Goal: Information Seeking & Learning: Compare options

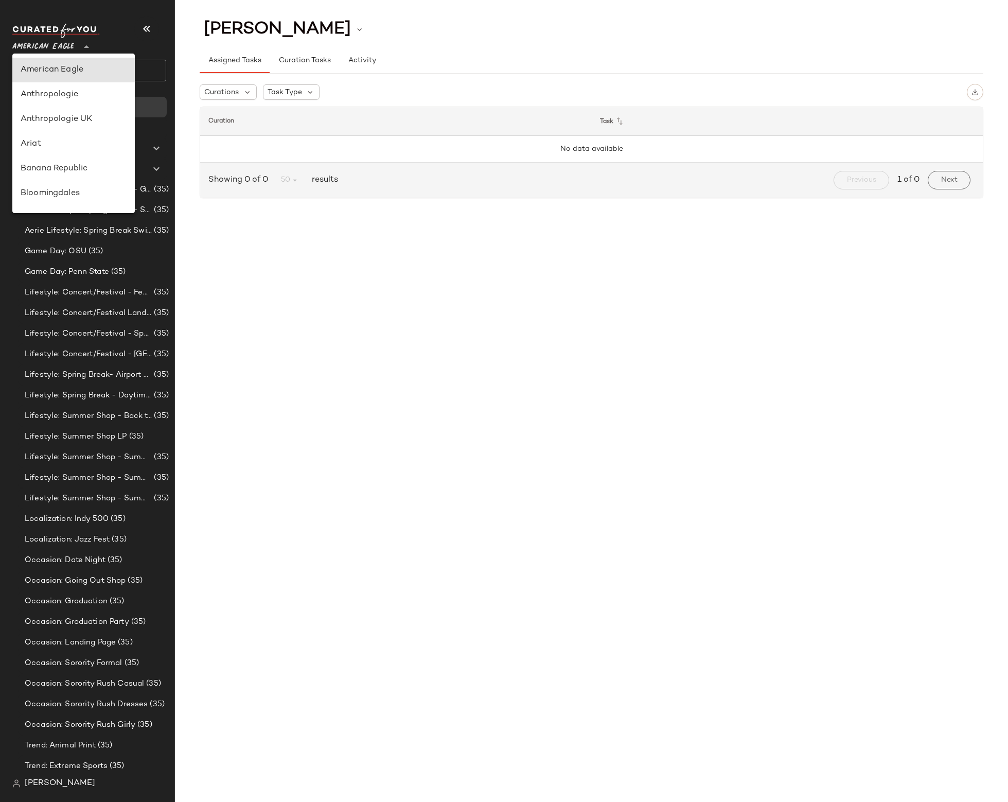
click at [72, 44] on span "American Eagle" at bounding box center [43, 44] width 62 height 19
click at [54, 115] on div "Revolve" at bounding box center [74, 110] width 106 height 12
type input "**"
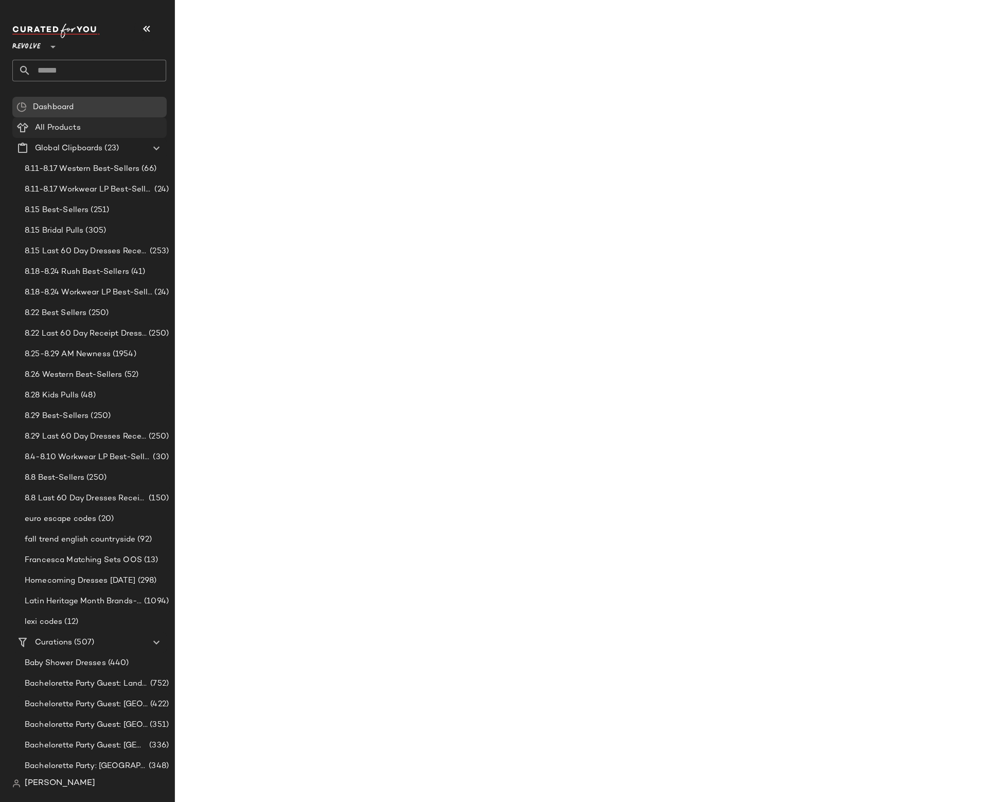
click at [53, 128] on span "All Products" at bounding box center [58, 128] width 46 height 12
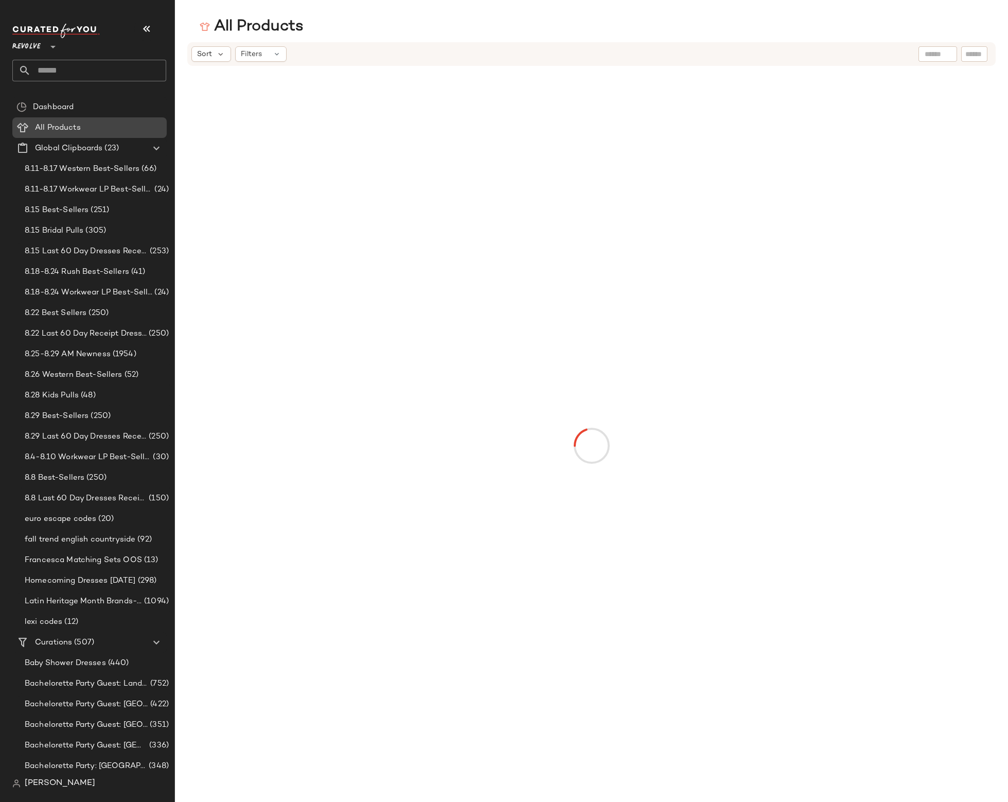
click at [53, 128] on span "All Products" at bounding box center [58, 128] width 46 height 12
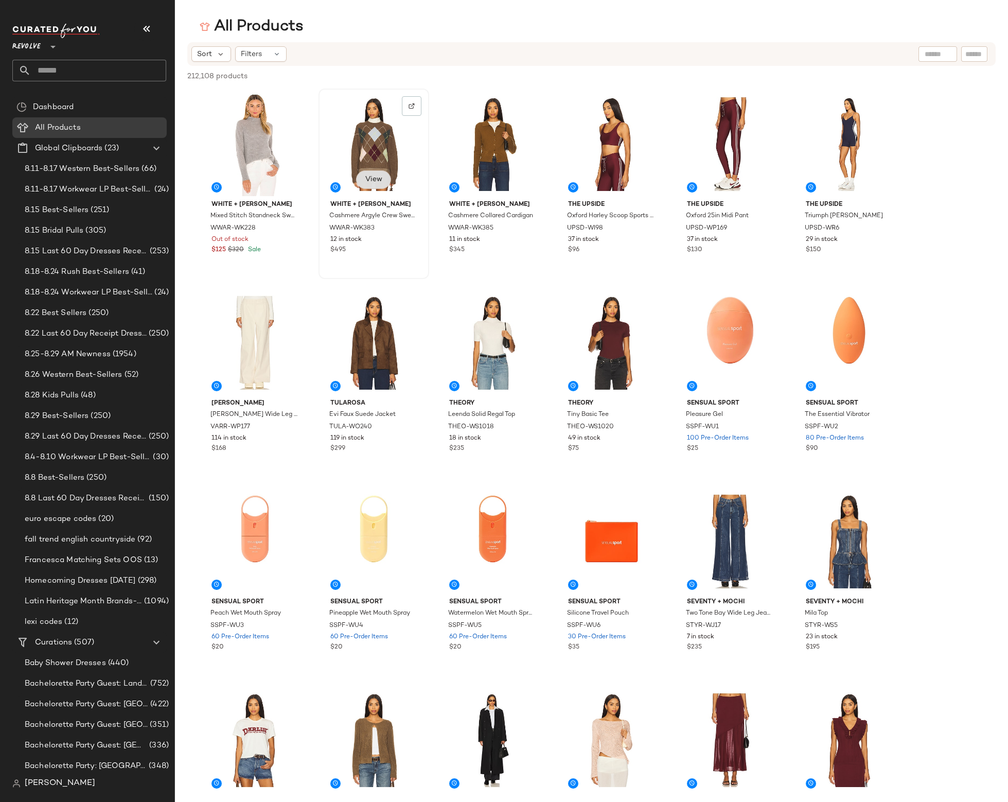
click at [365, 186] on button "View" at bounding box center [373, 179] width 35 height 19
click at [267, 57] on div "Filters" at bounding box center [260, 53] width 51 height 15
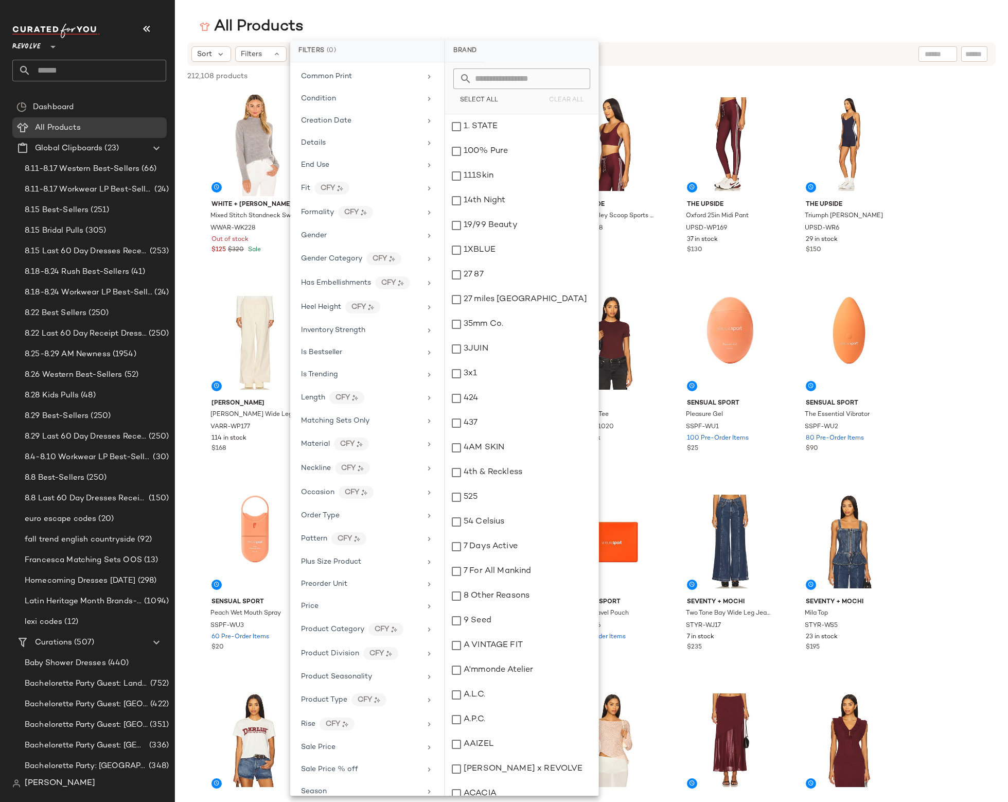
scroll to position [299, 0]
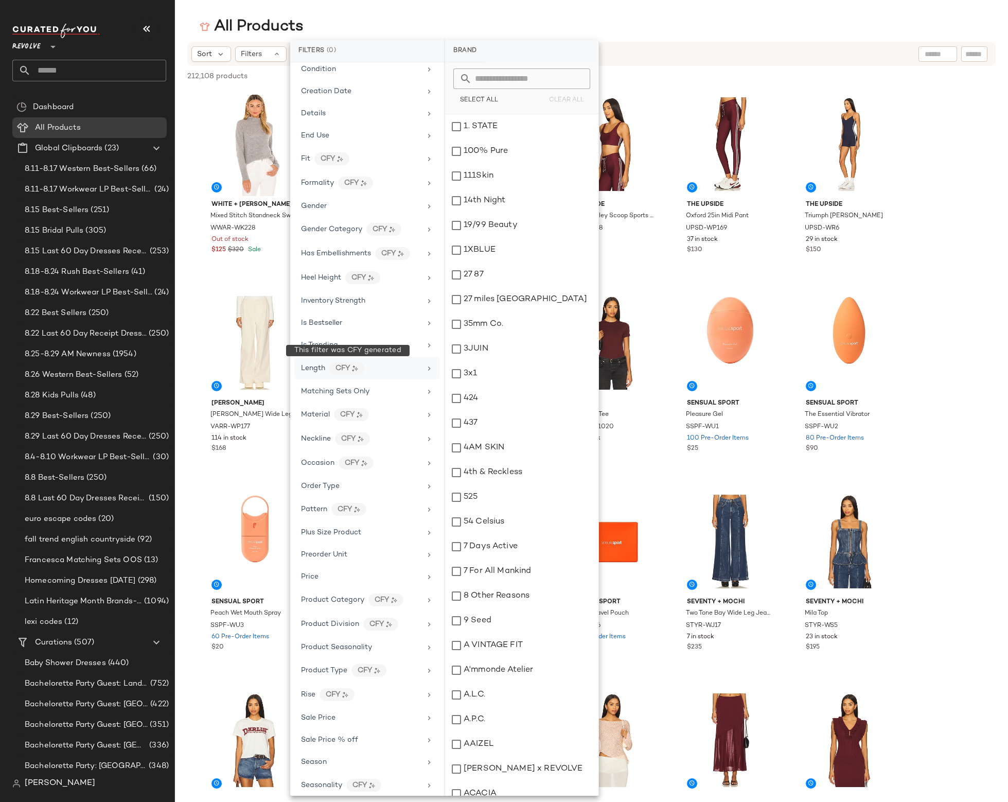
click at [349, 370] on div "CFY" at bounding box center [346, 368] width 35 height 13
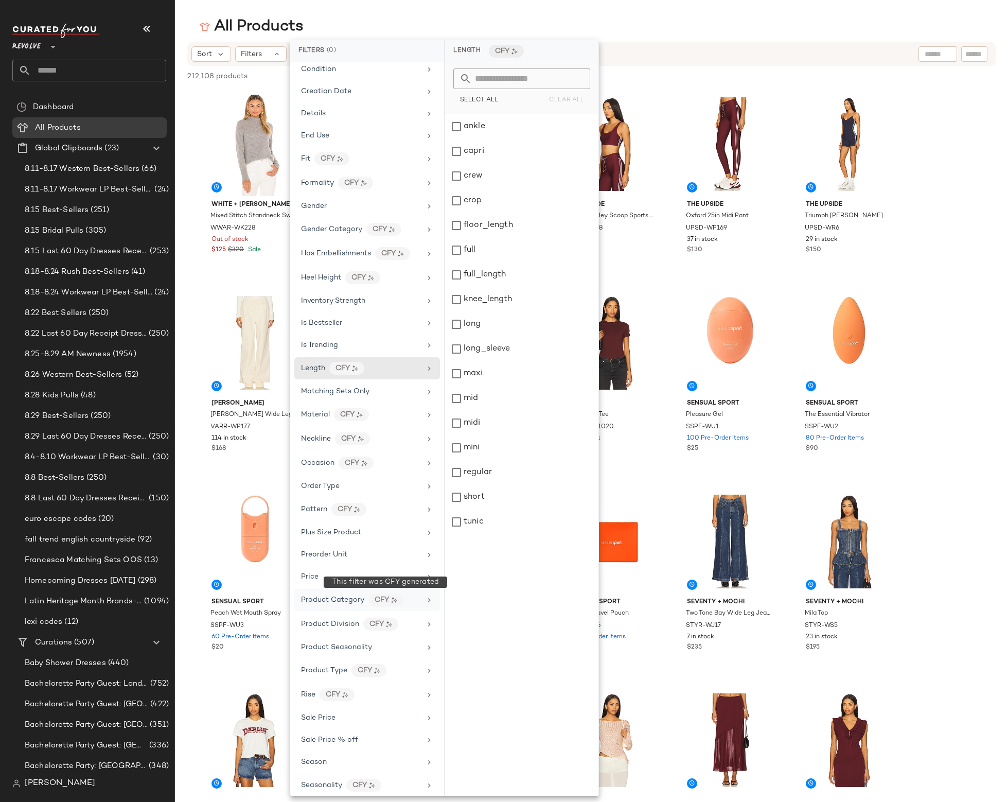
click at [369, 598] on div "CFY" at bounding box center [386, 599] width 35 height 13
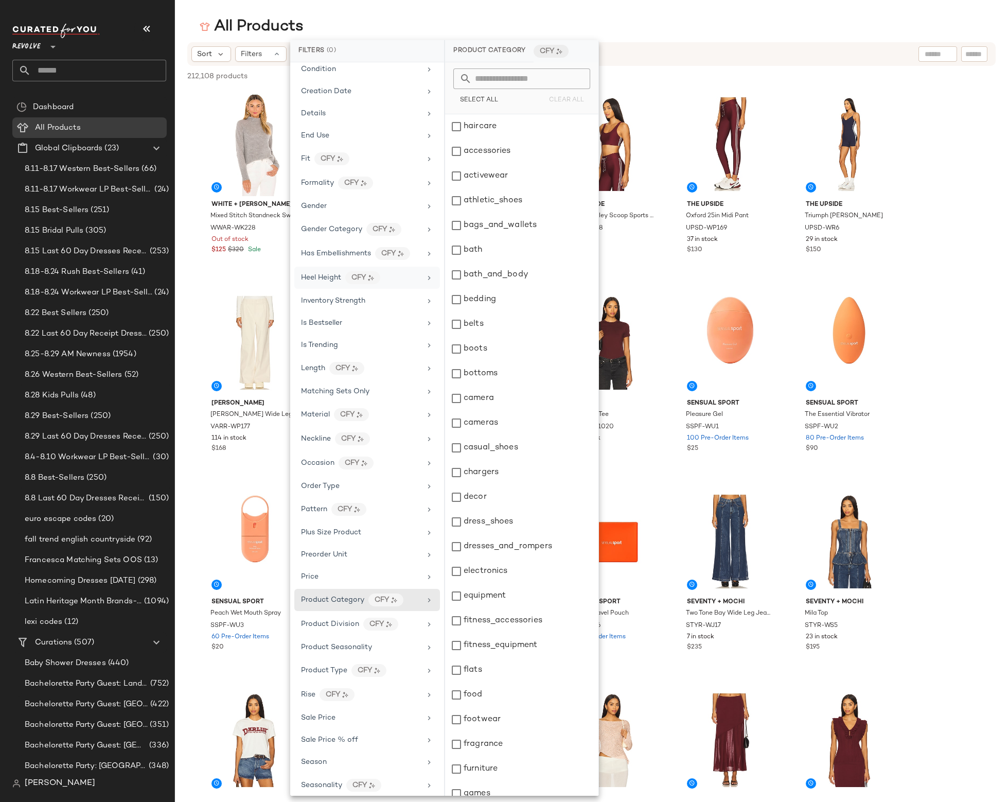
click at [376, 291] on div "Heel Height CFY" at bounding box center [367, 301] width 146 height 20
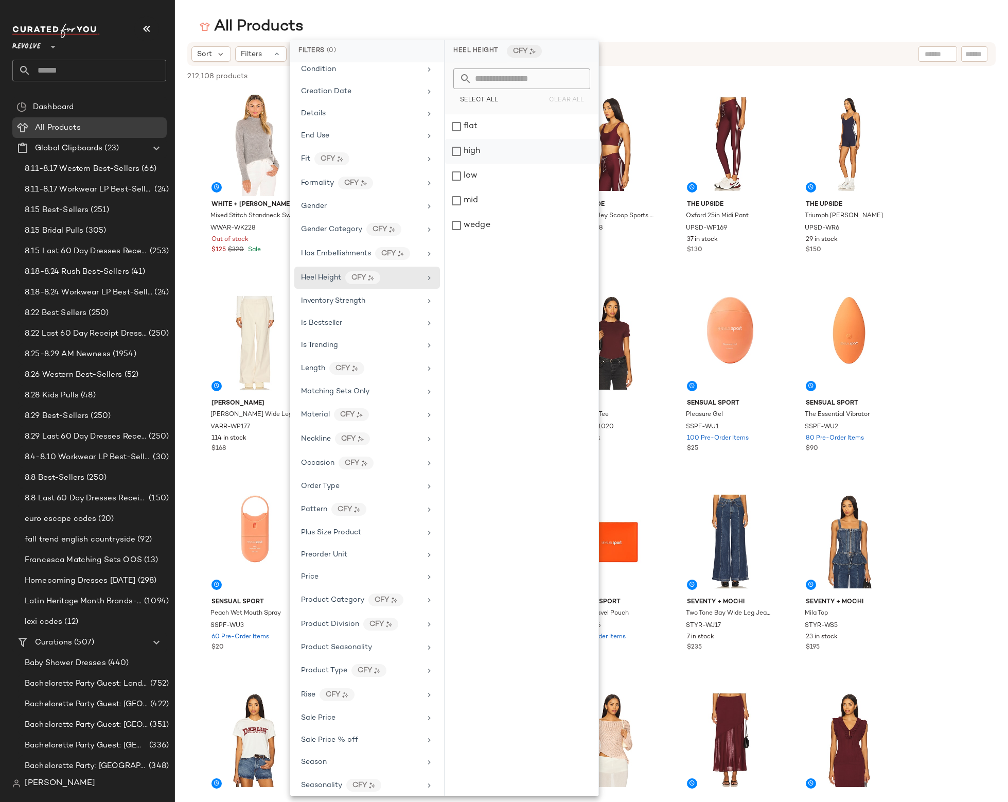
click at [476, 164] on div "high" at bounding box center [521, 176] width 153 height 25
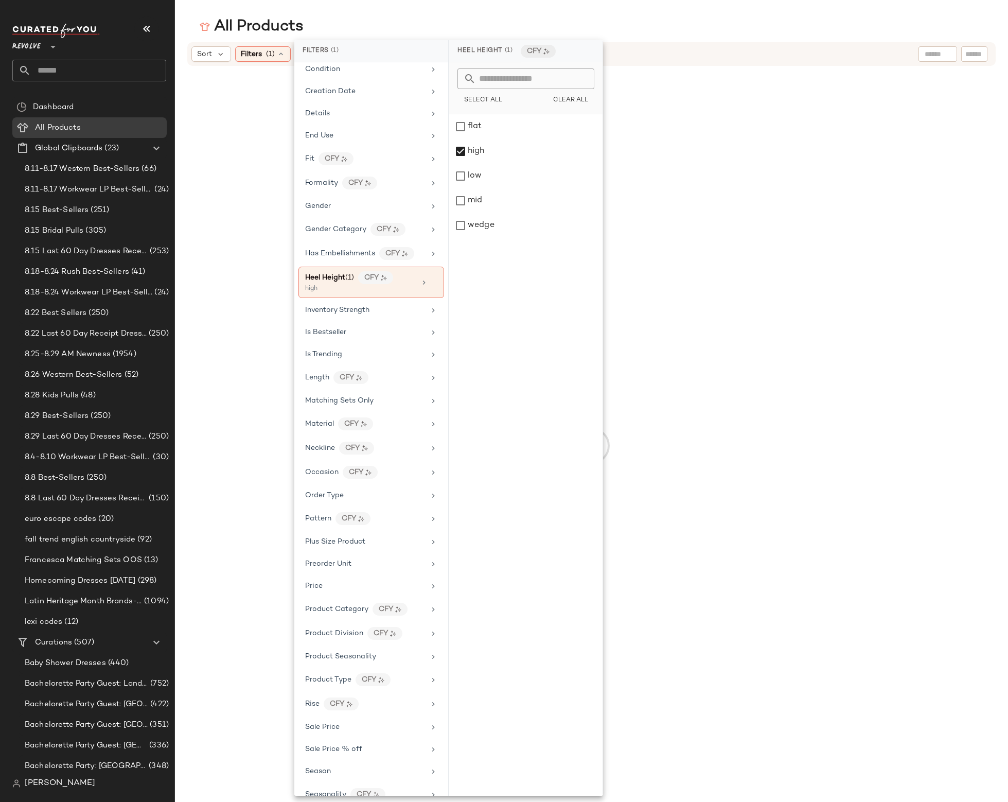
click at [685, 70] on div at bounding box center [591, 446] width 829 height 756
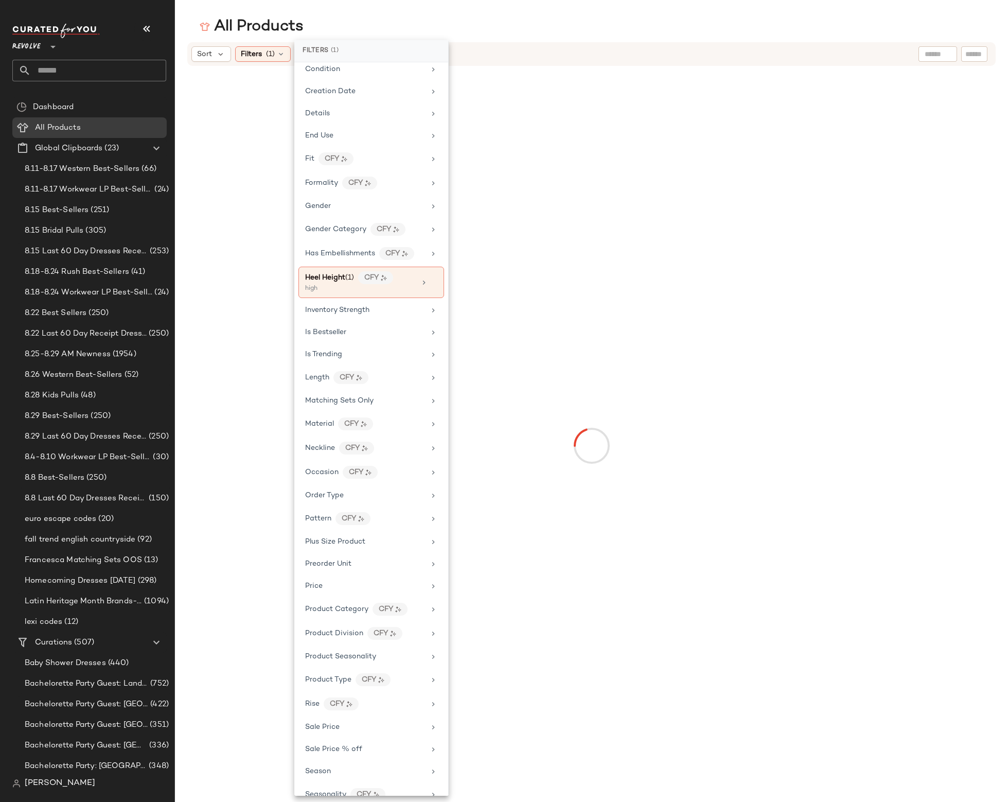
click at [709, 48] on div "Sort Filters (1) Reset" at bounding box center [524, 53] width 667 height 15
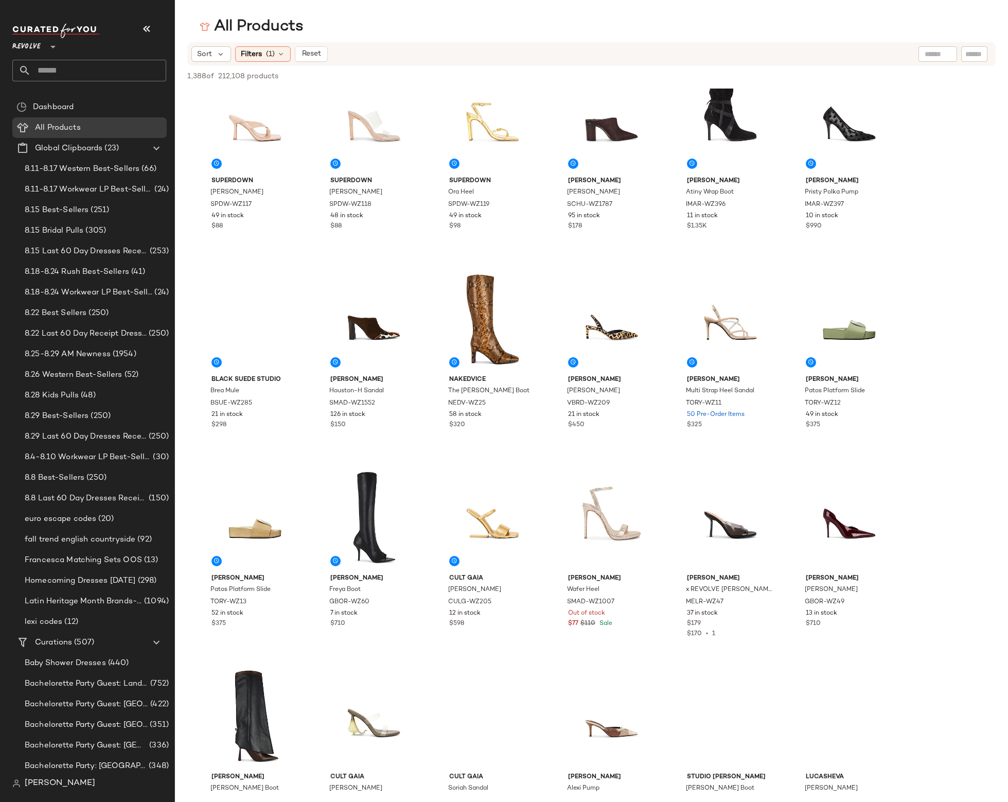
scroll to position [0, 0]
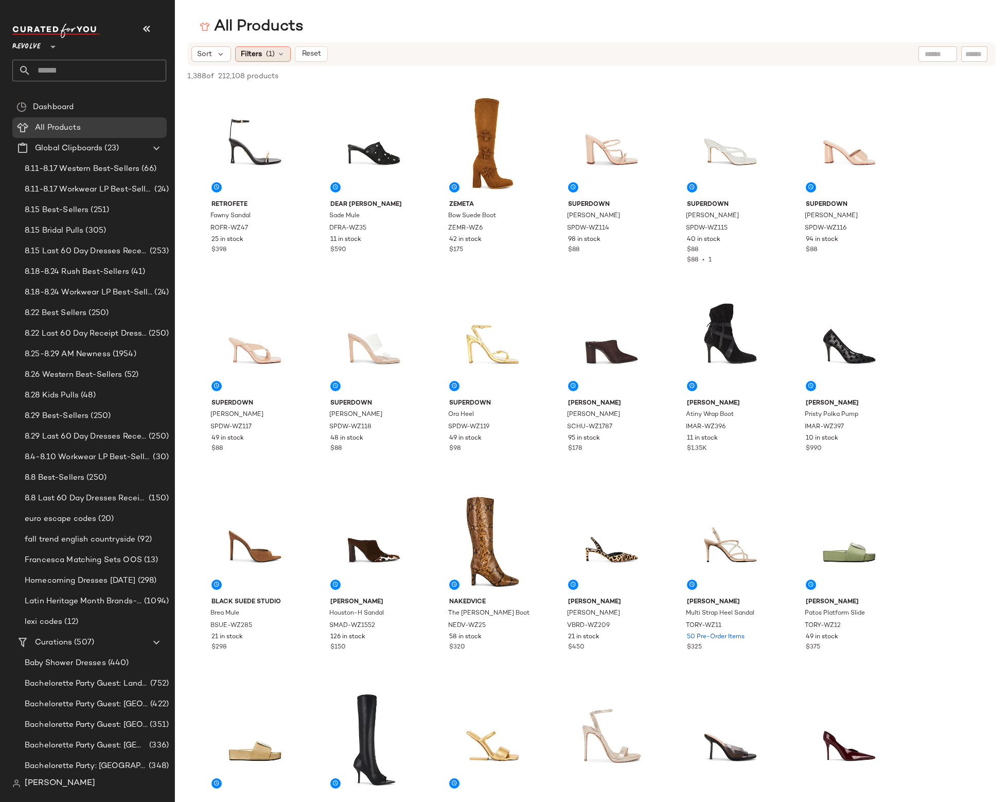
click at [274, 56] on span "(1)" at bounding box center [270, 54] width 9 height 11
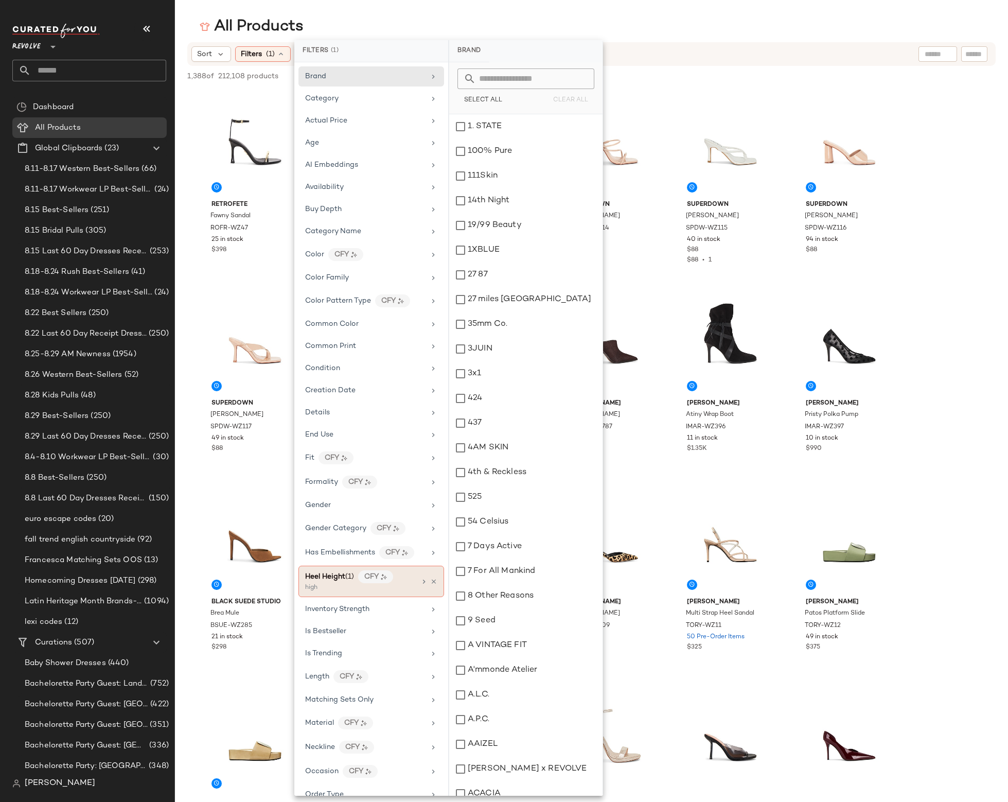
click at [398, 578] on div "Heel Height (1) CFY" at bounding box center [360, 576] width 111 height 13
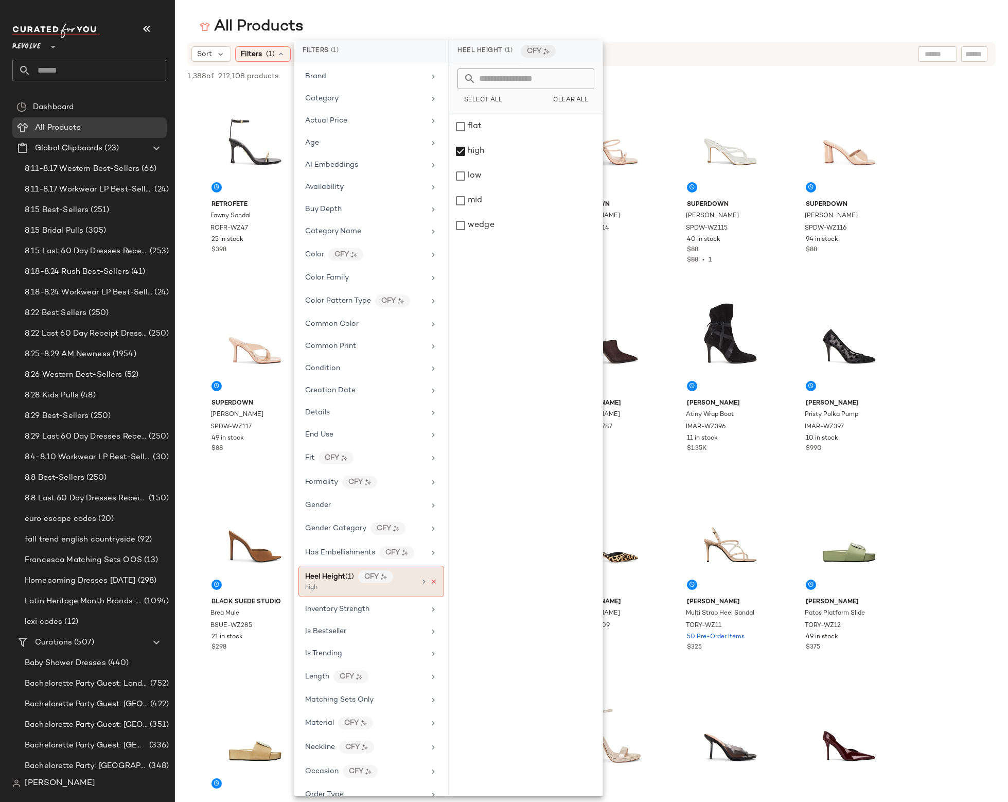
click at [430, 582] on icon at bounding box center [433, 581] width 7 height 7
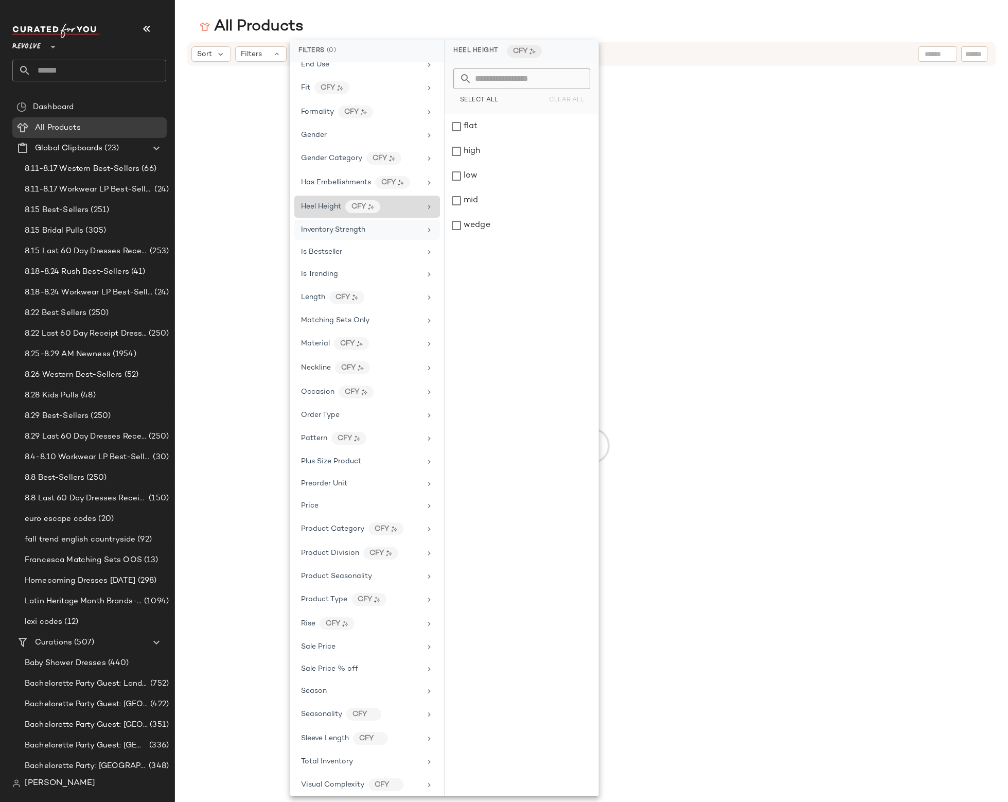
scroll to position [465, 0]
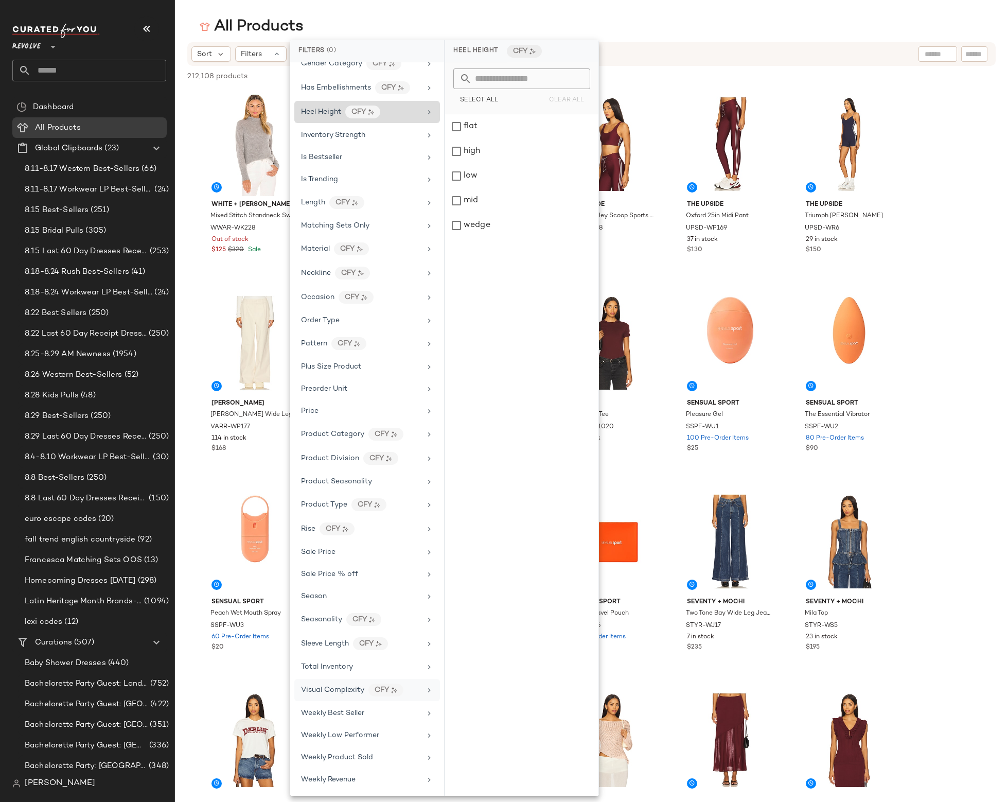
click at [333, 690] on span "Visual Complexity" at bounding box center [332, 690] width 63 height 8
click at [485, 213] on div "4" at bounding box center [521, 225] width 153 height 25
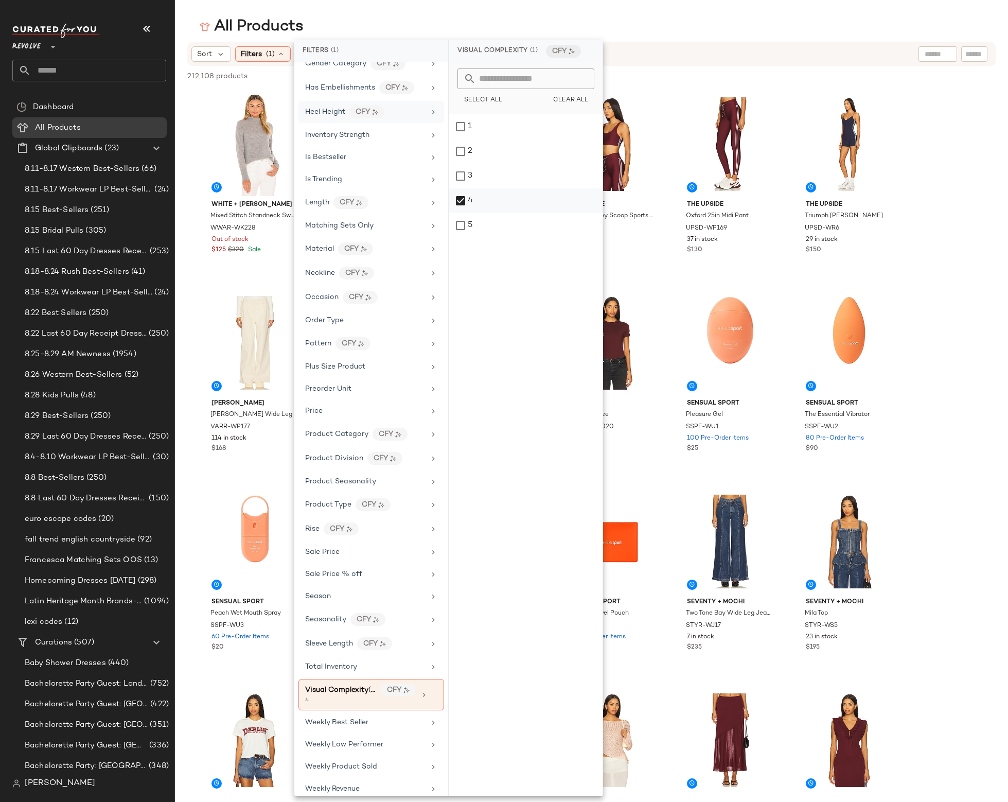
drag, startPoint x: 485, startPoint y: 196, endPoint x: 484, endPoint y: 201, distance: 5.7
click at [485, 213] on div "4" at bounding box center [525, 225] width 153 height 25
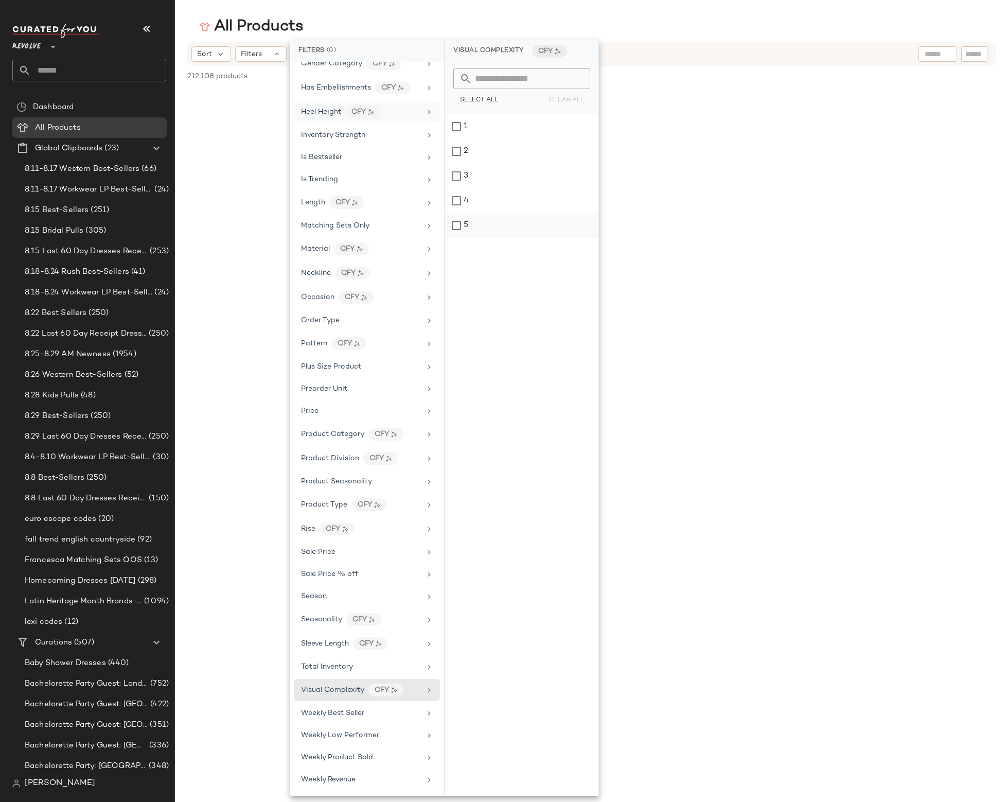
click at [481, 224] on div "5" at bounding box center [521, 225] width 153 height 25
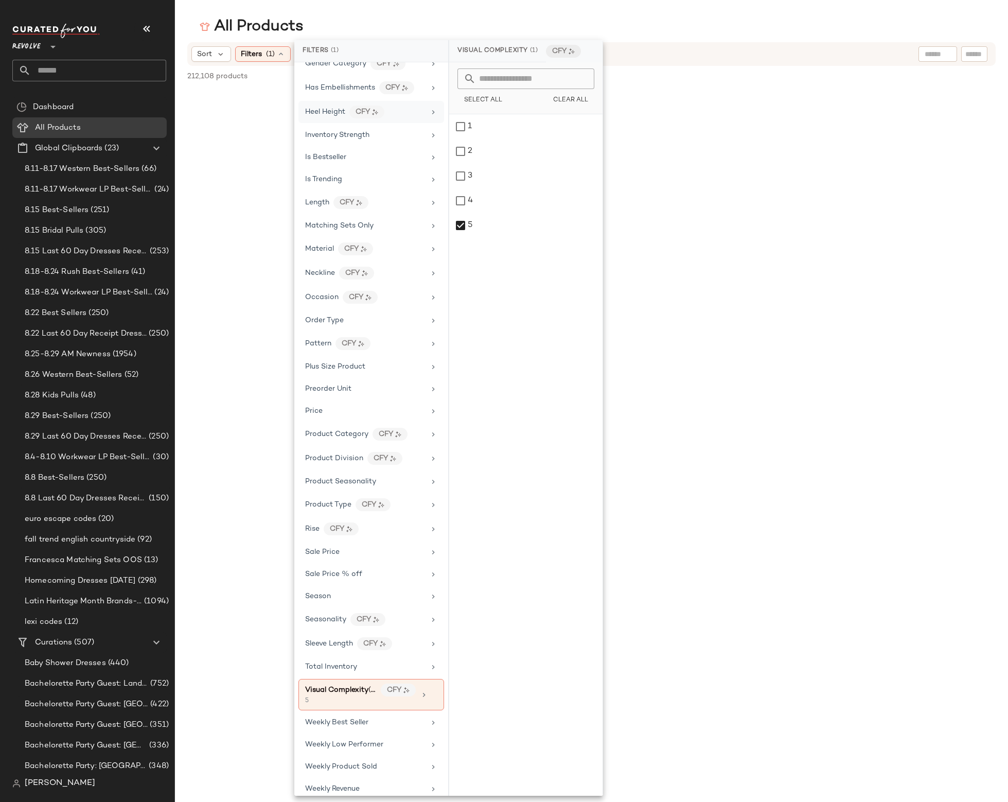
click at [815, 61] on div "Sort Filters (1) Reset" at bounding box center [524, 53] width 667 height 15
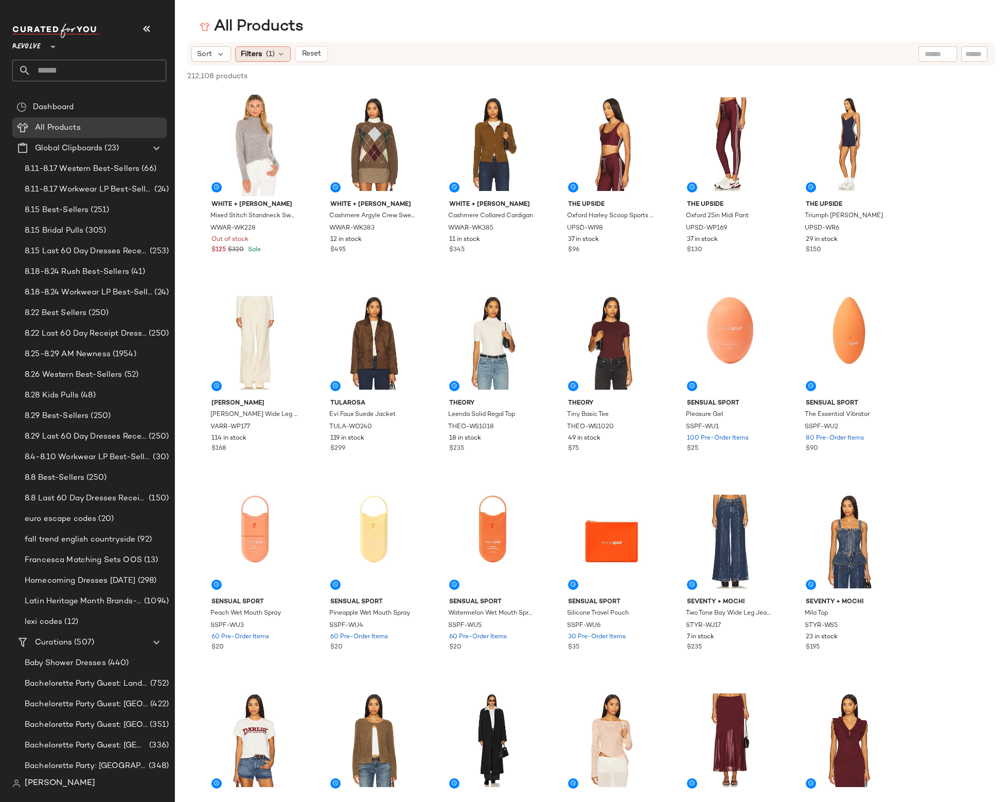
click at [261, 52] on div "Filters (1)" at bounding box center [263, 53] width 56 height 15
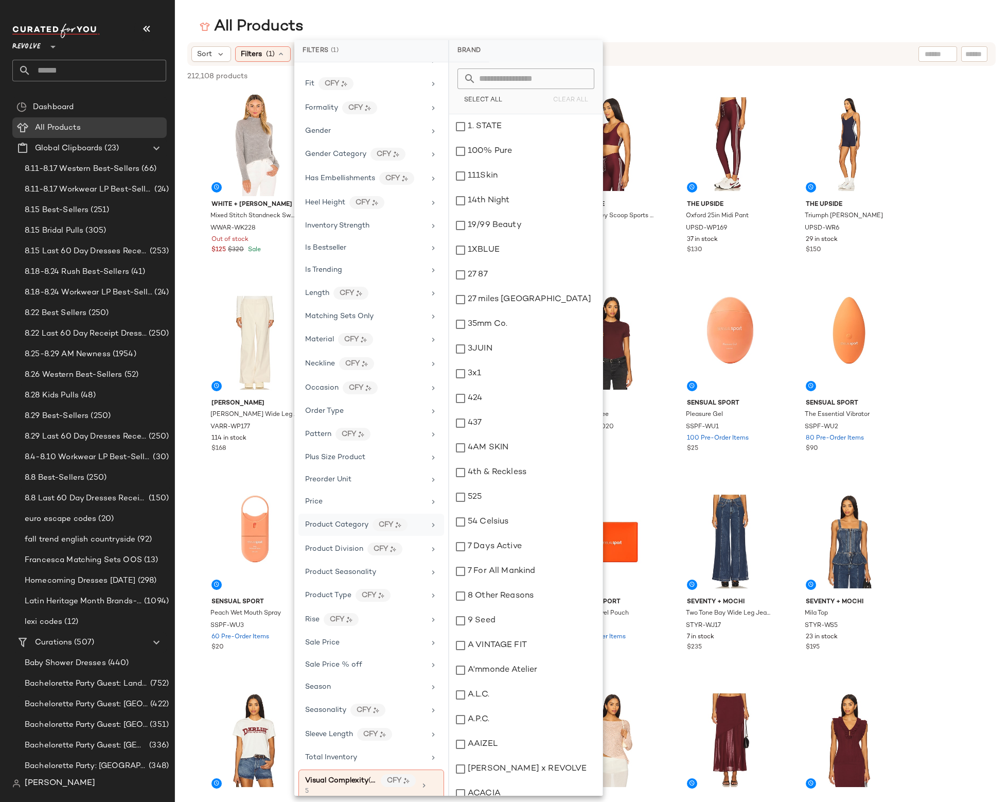
scroll to position [474, 0]
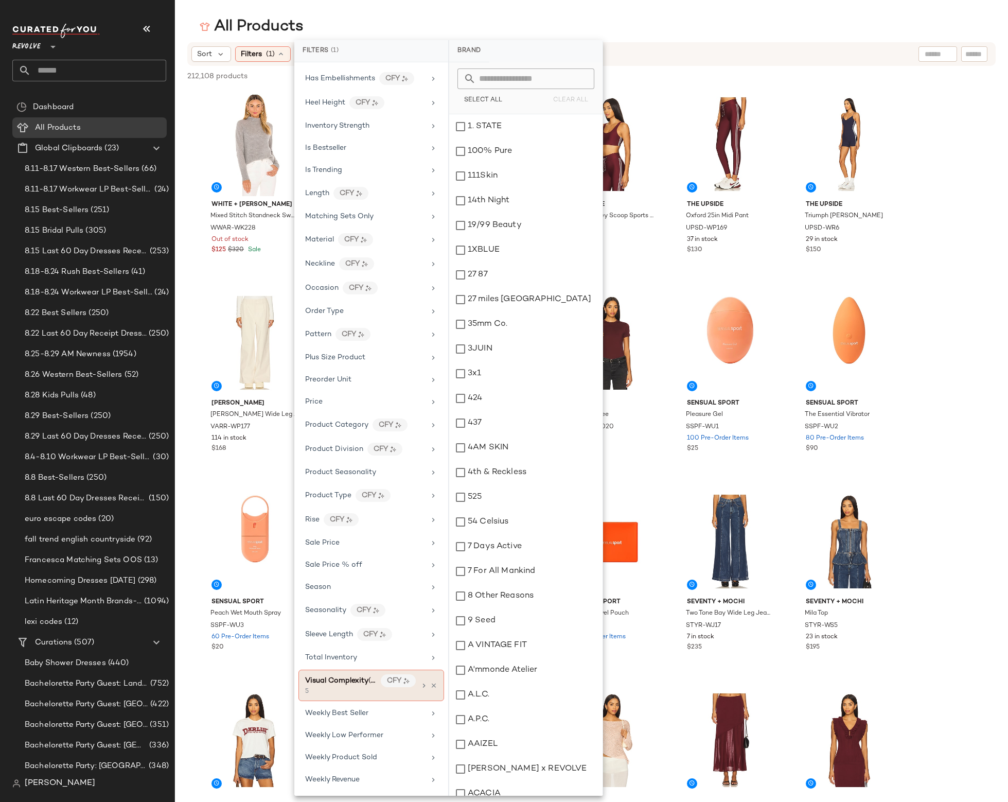
click at [346, 683] on span "Visual Complexity" at bounding box center [336, 681] width 63 height 8
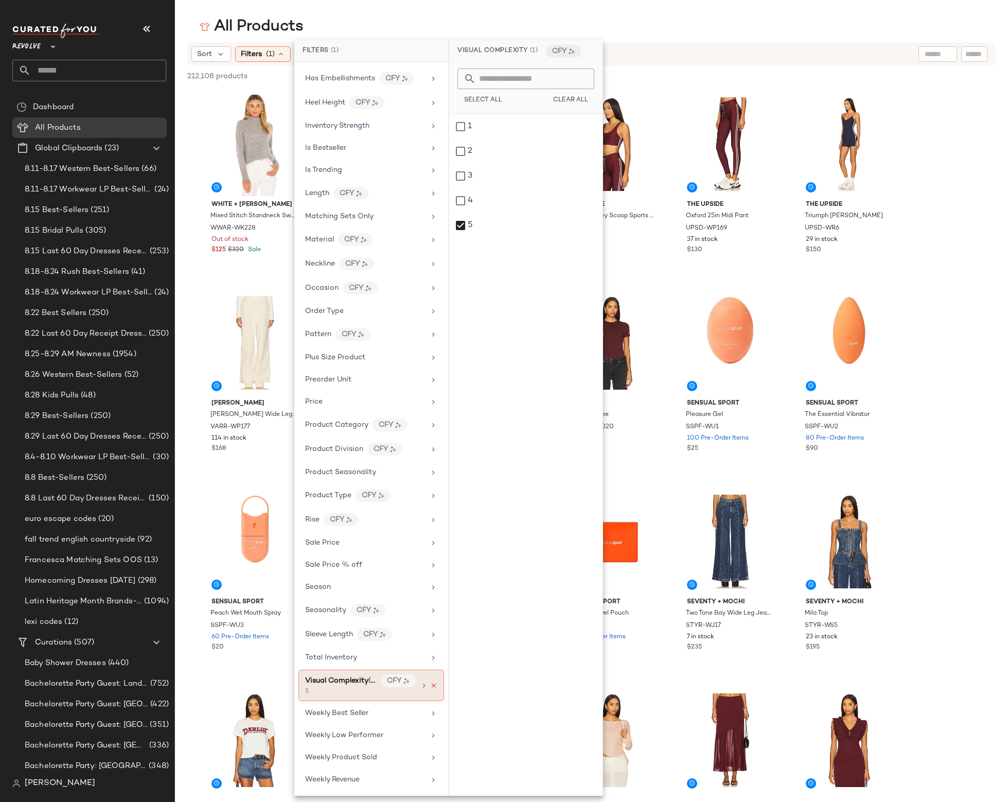
click at [431, 687] on icon at bounding box center [433, 685] width 7 height 7
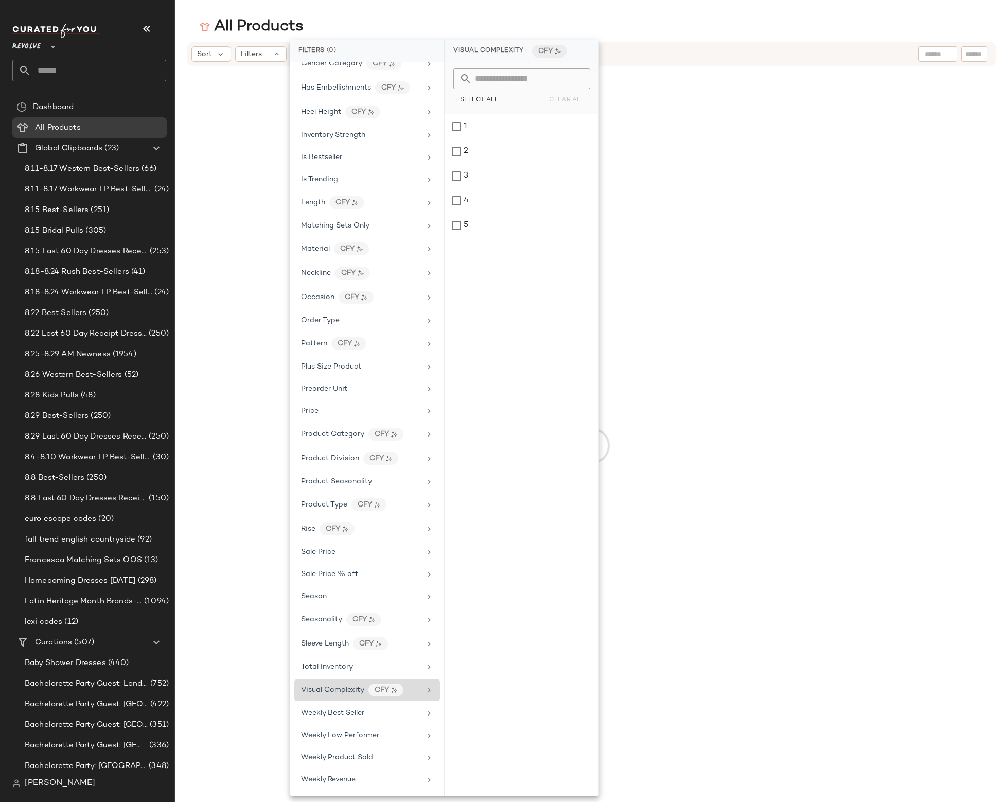
scroll to position [465, 0]
click at [374, 692] on div "CFY" at bounding box center [386, 690] width 35 height 13
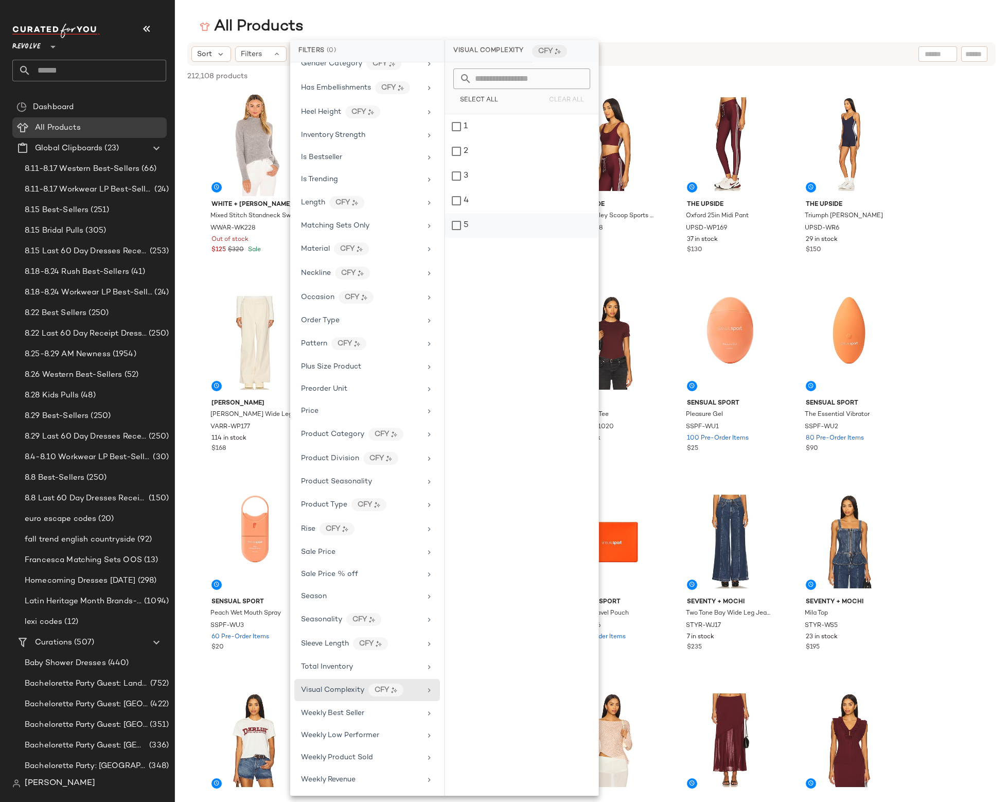
click at [458, 224] on div "5" at bounding box center [521, 225] width 153 height 25
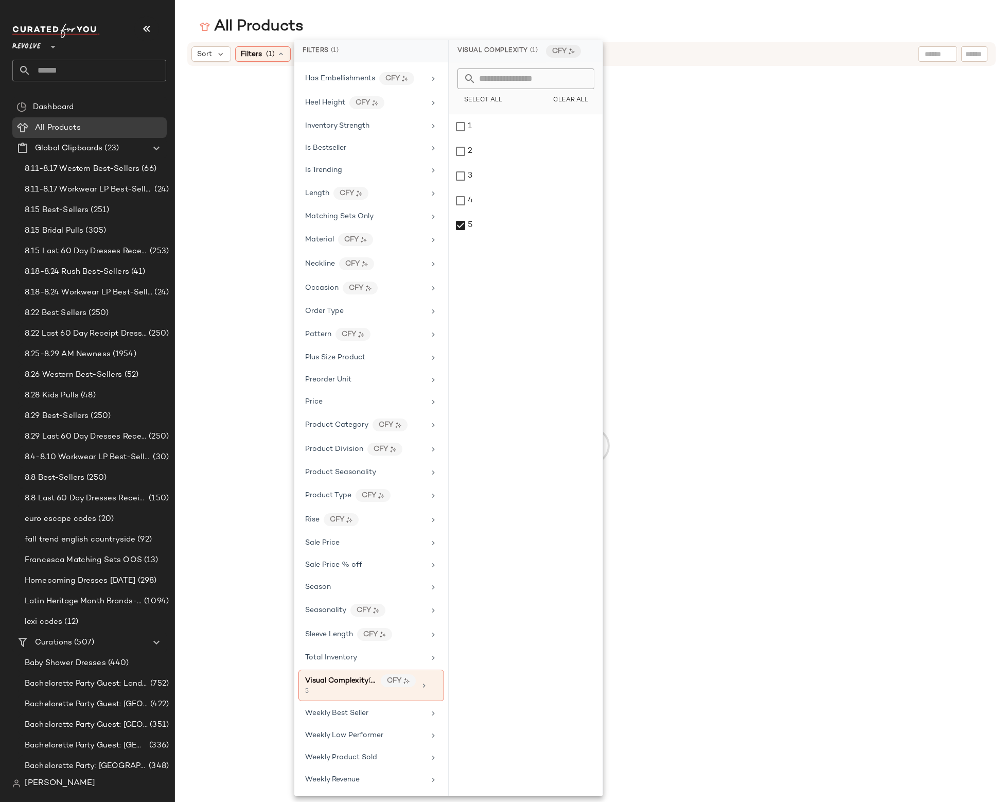
click at [963, 213] on div at bounding box center [591, 446] width 829 height 756
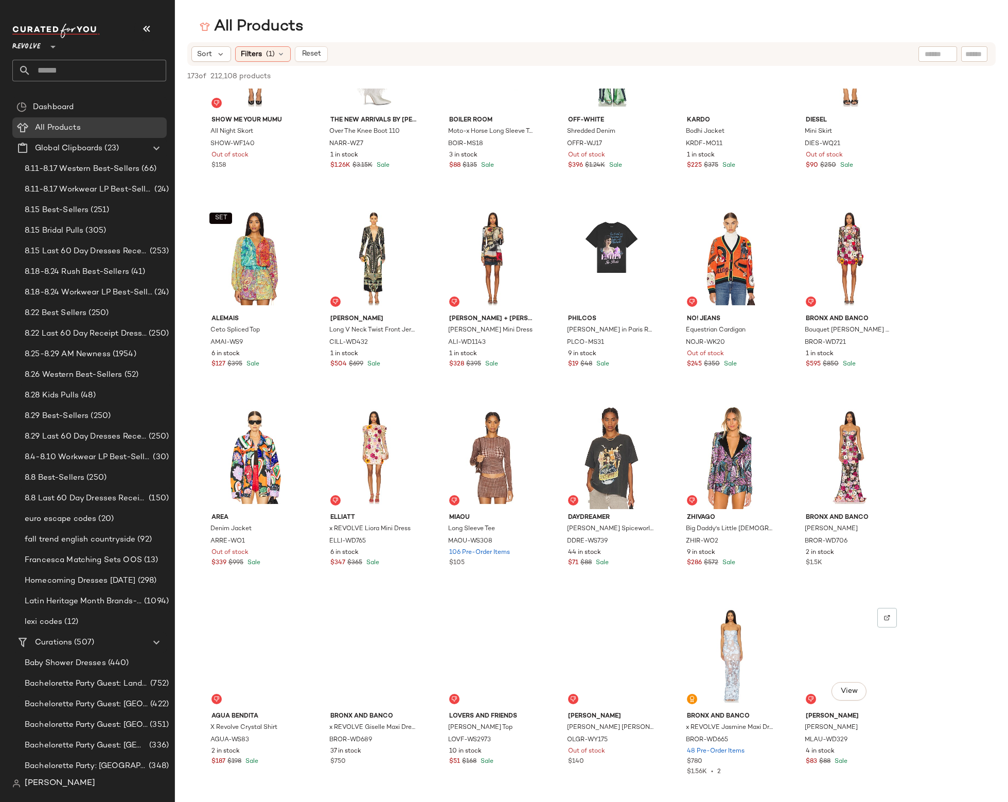
scroll to position [2592, 0]
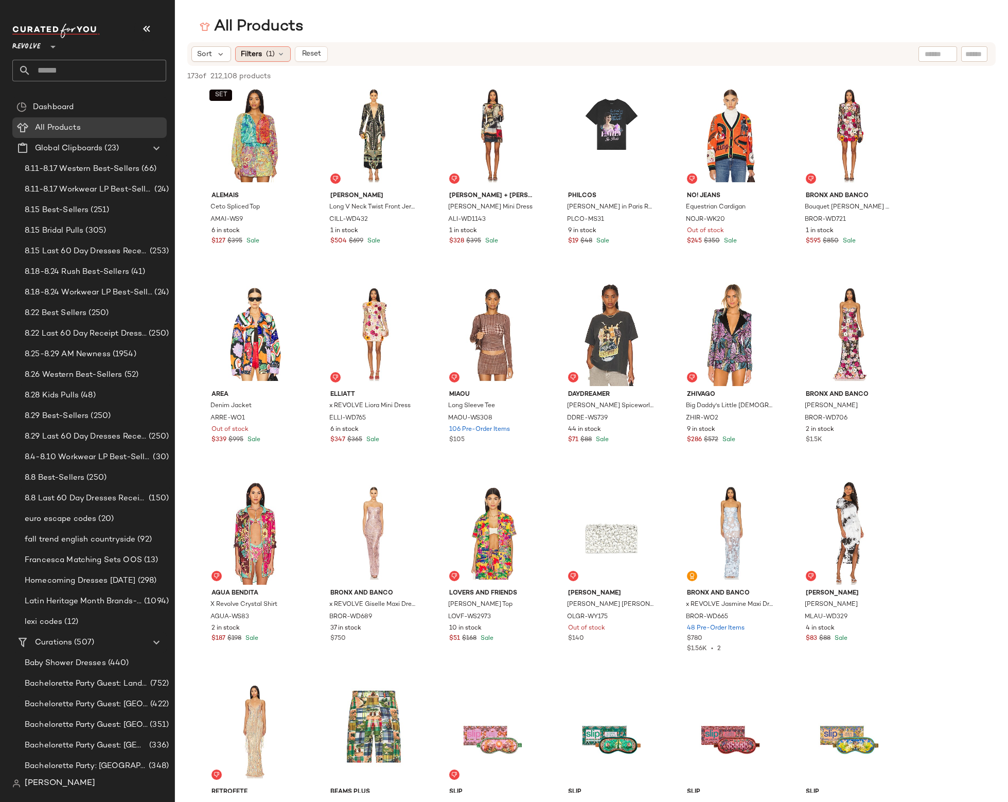
click at [269, 55] on span "(1)" at bounding box center [270, 54] width 9 height 11
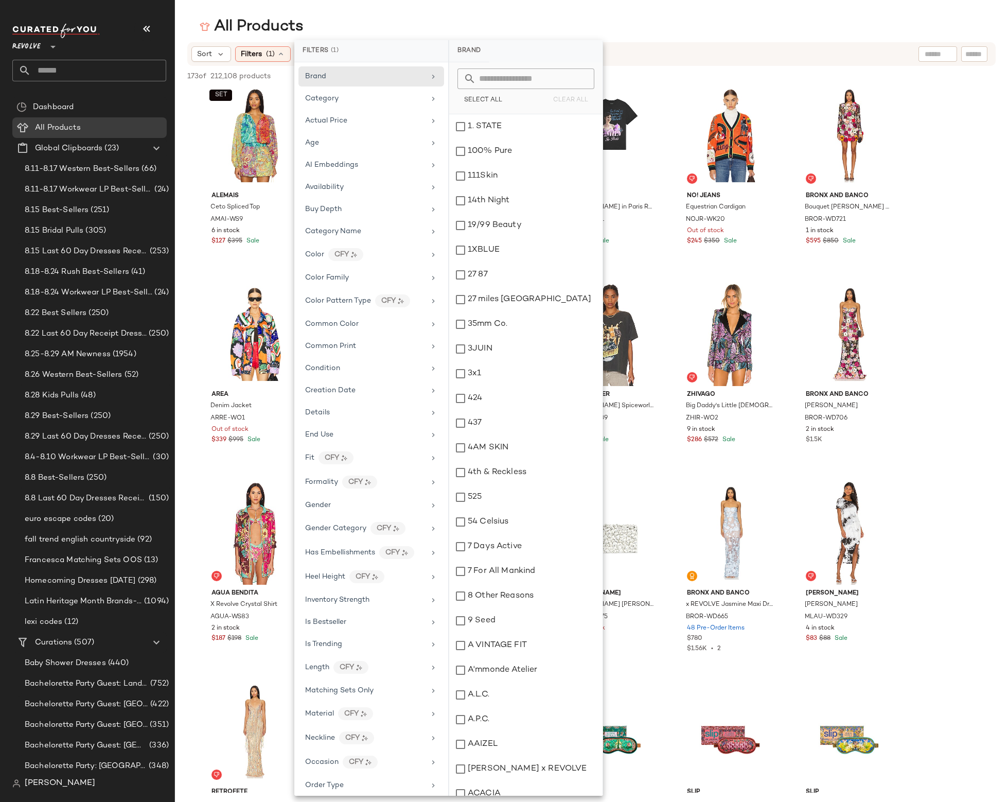
click at [939, 184] on div "SIEDRES Suliens Dress SRER-WD55 8 in stock $405 Found Found Watercolor Mosaic W…" at bounding box center [591, 374] width 833 height 5754
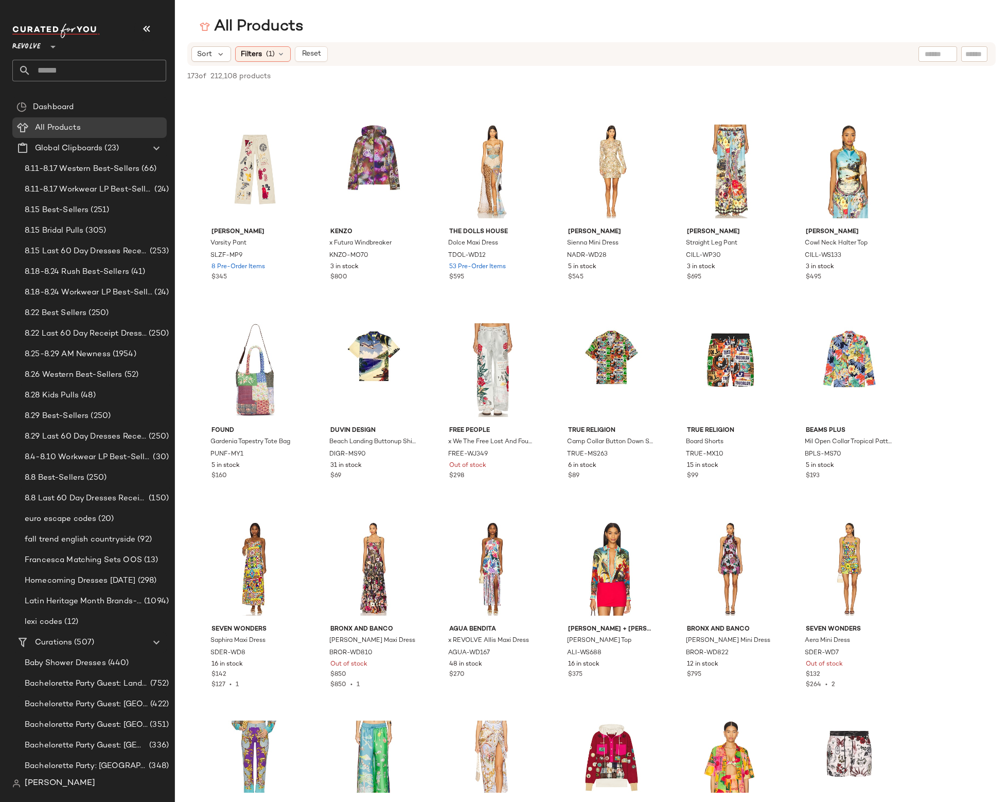
scroll to position [0, 0]
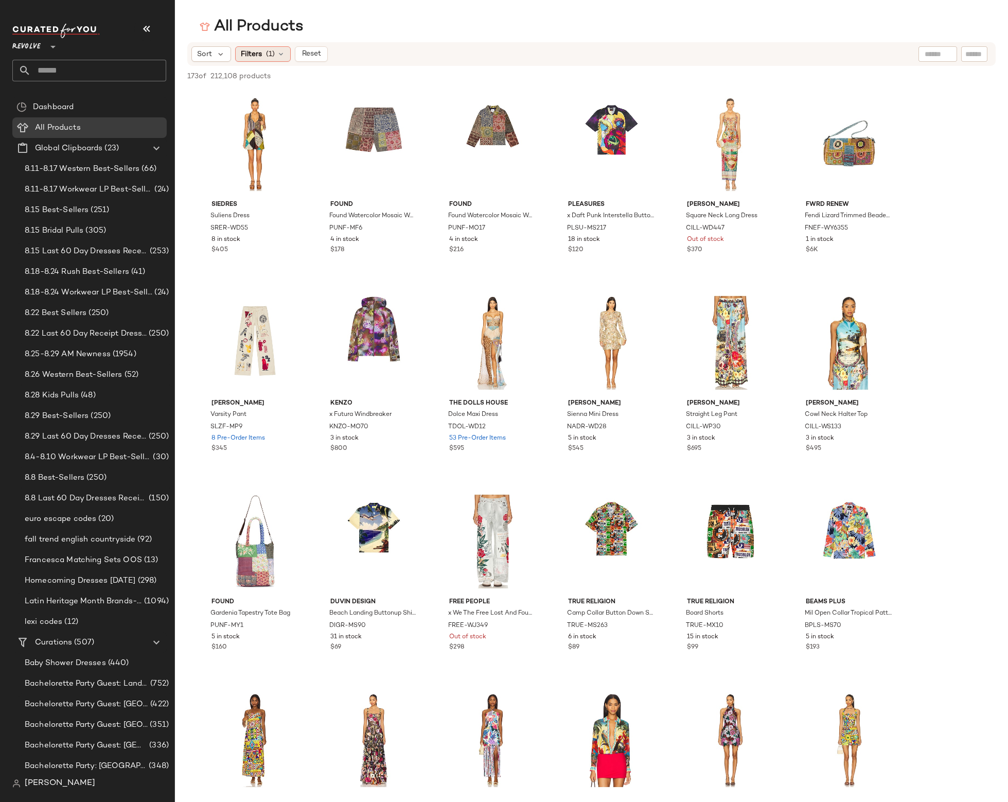
click at [266, 54] on span "(1)" at bounding box center [270, 54] width 9 height 11
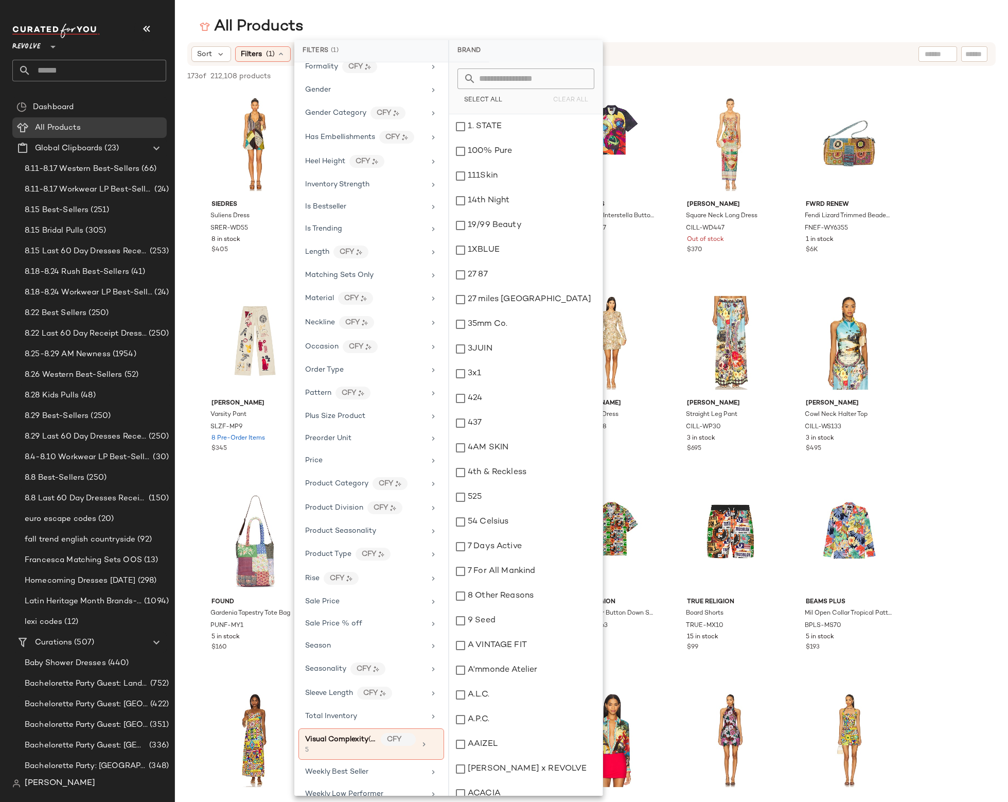
scroll to position [474, 0]
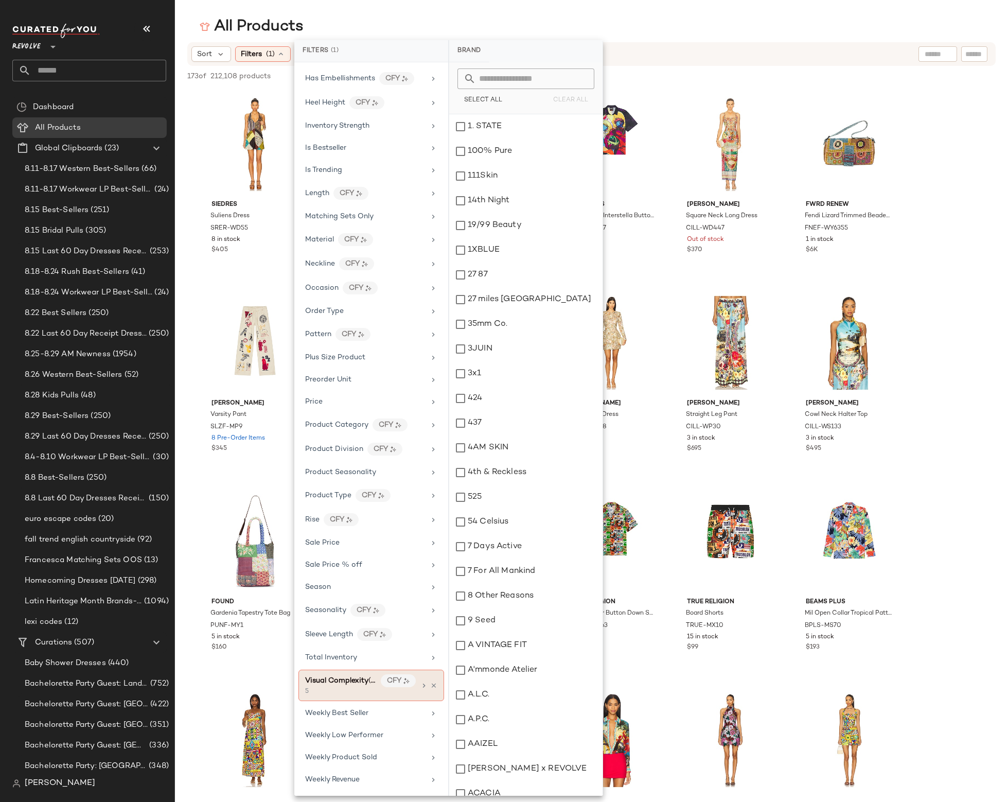
click at [375, 681] on div "Visual Complexity (1) CFY" at bounding box center [360, 680] width 111 height 13
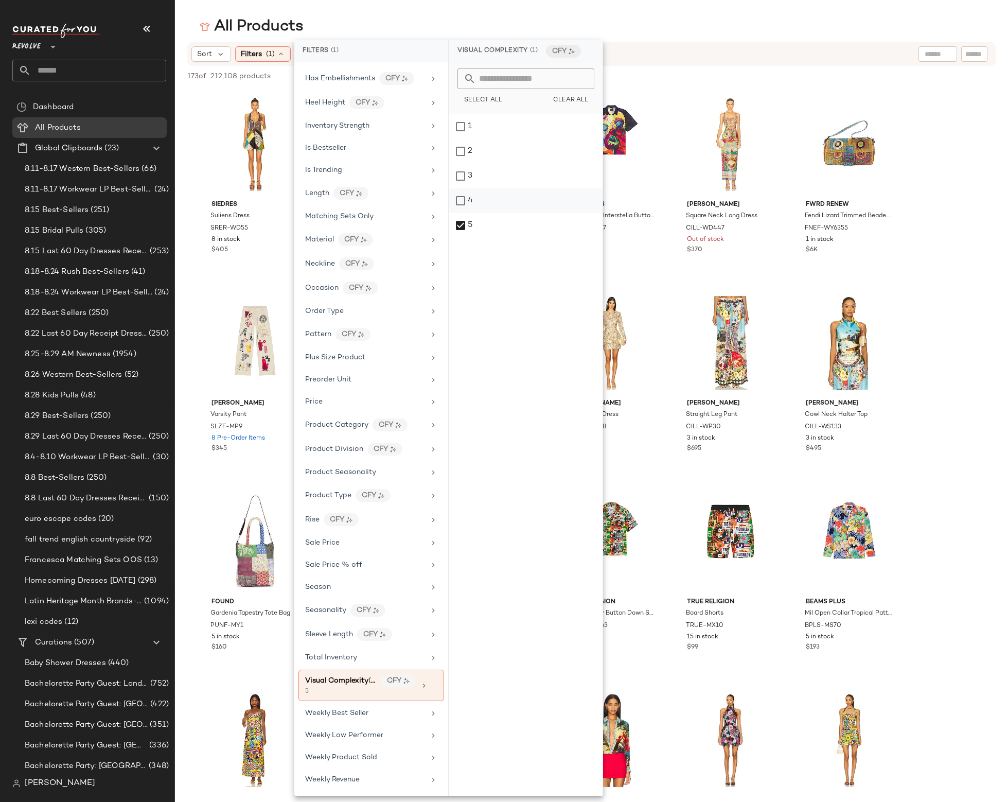
click at [465, 213] on div "4" at bounding box center [525, 225] width 153 height 25
click at [462, 221] on div "5" at bounding box center [525, 225] width 153 height 25
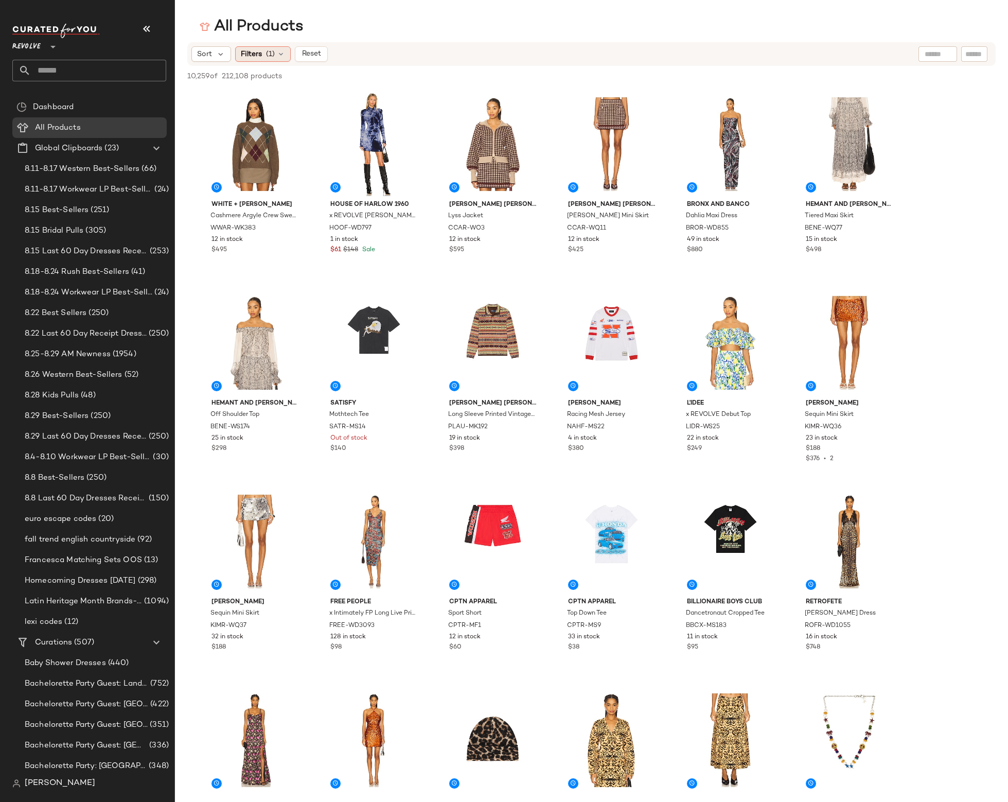
click at [269, 55] on span "(1)" at bounding box center [270, 54] width 9 height 11
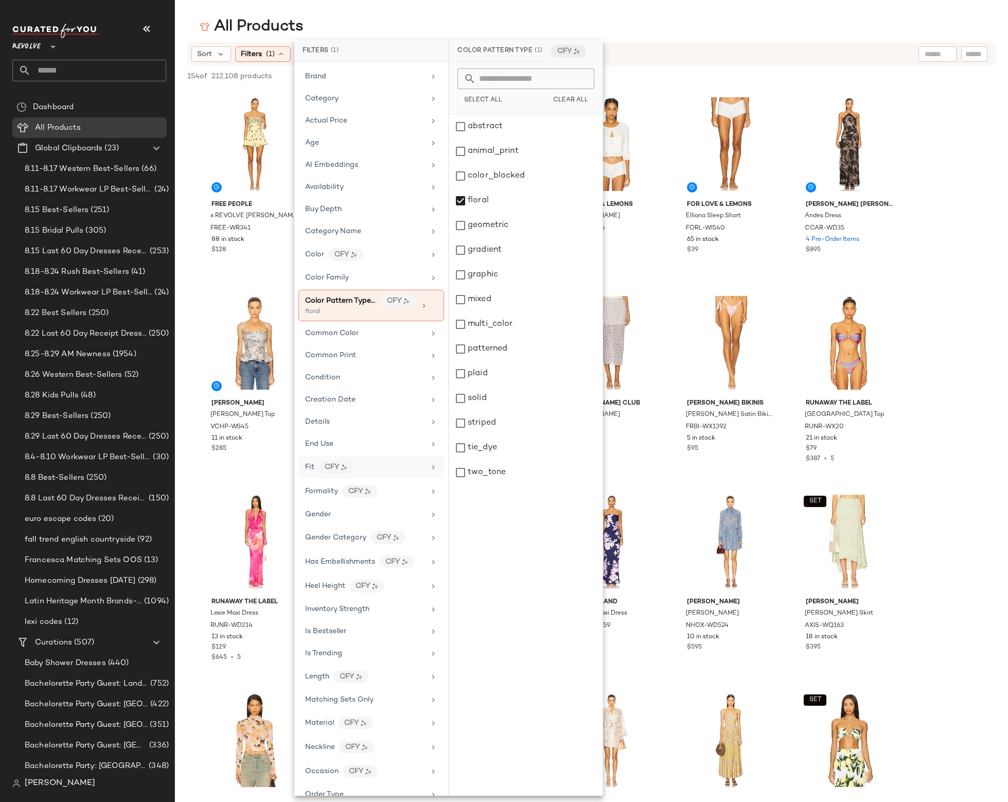
click at [376, 480] on div "Fit CFY" at bounding box center [372, 491] width 146 height 22
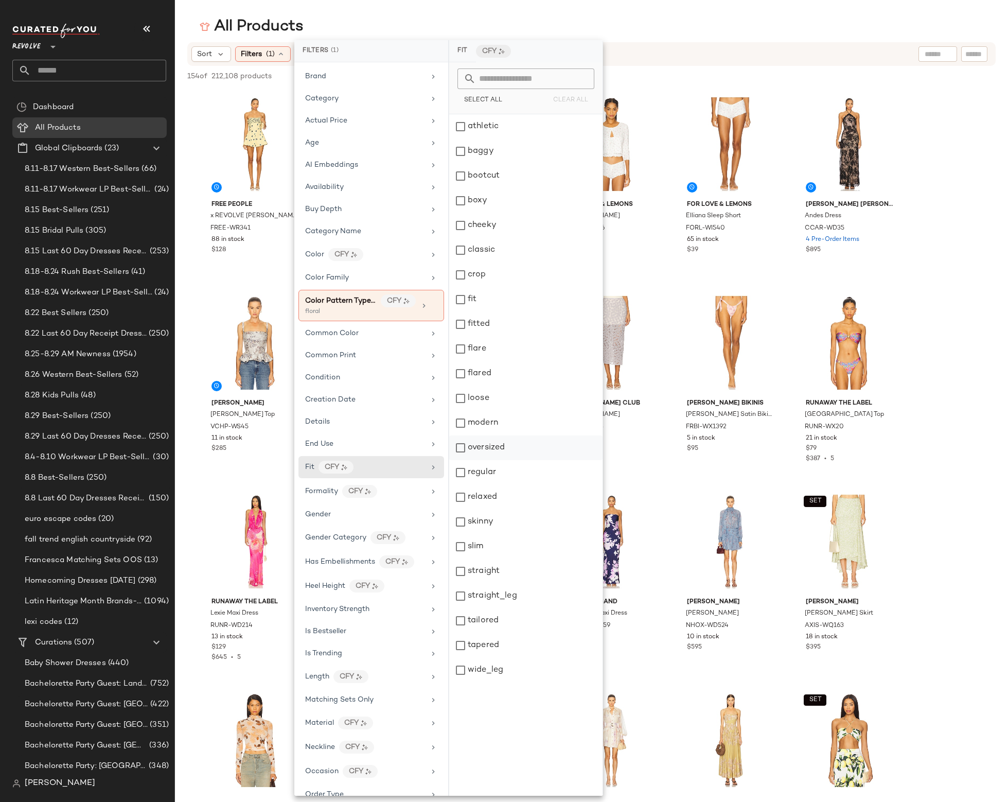
click at [471, 448] on div "oversized" at bounding box center [525, 447] width 153 height 25
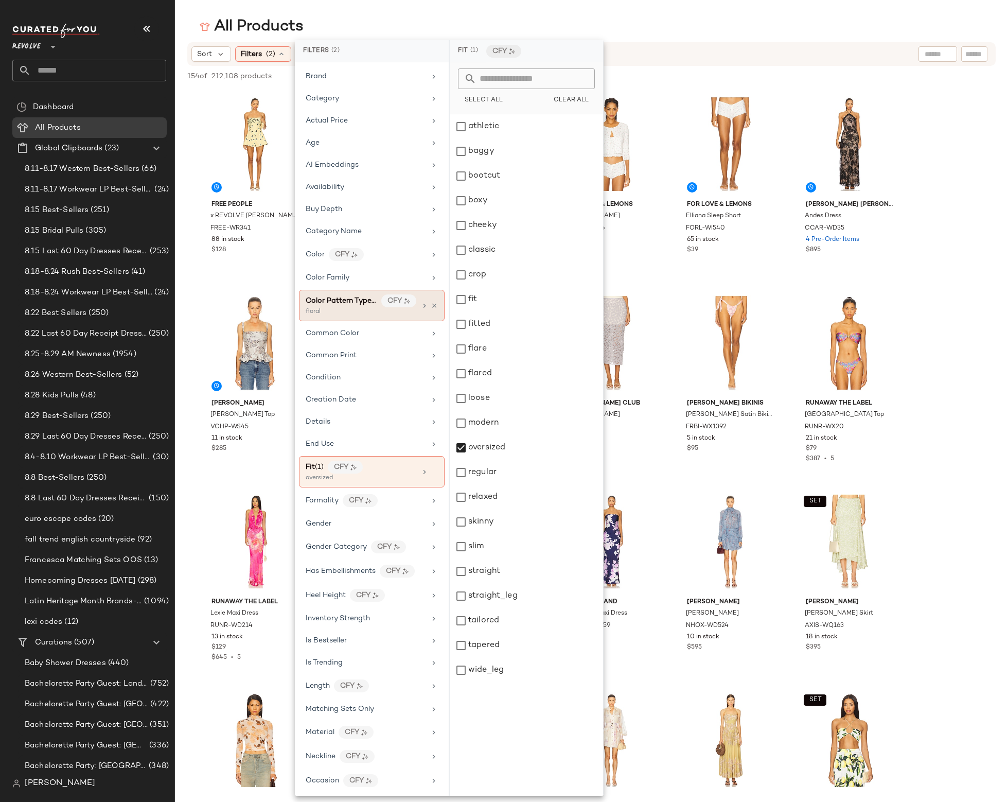
click at [412, 306] on div "Color Pattern Type (1) CFY floral" at bounding box center [372, 305] width 146 height 31
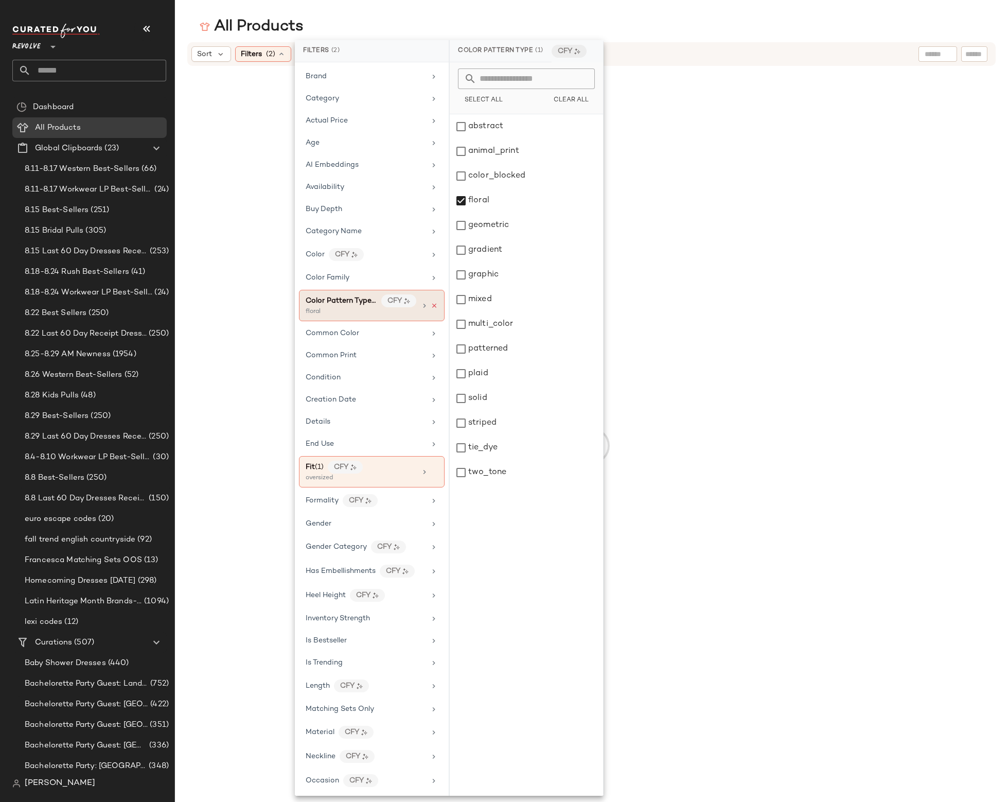
click at [431, 306] on icon at bounding box center [434, 305] width 7 height 7
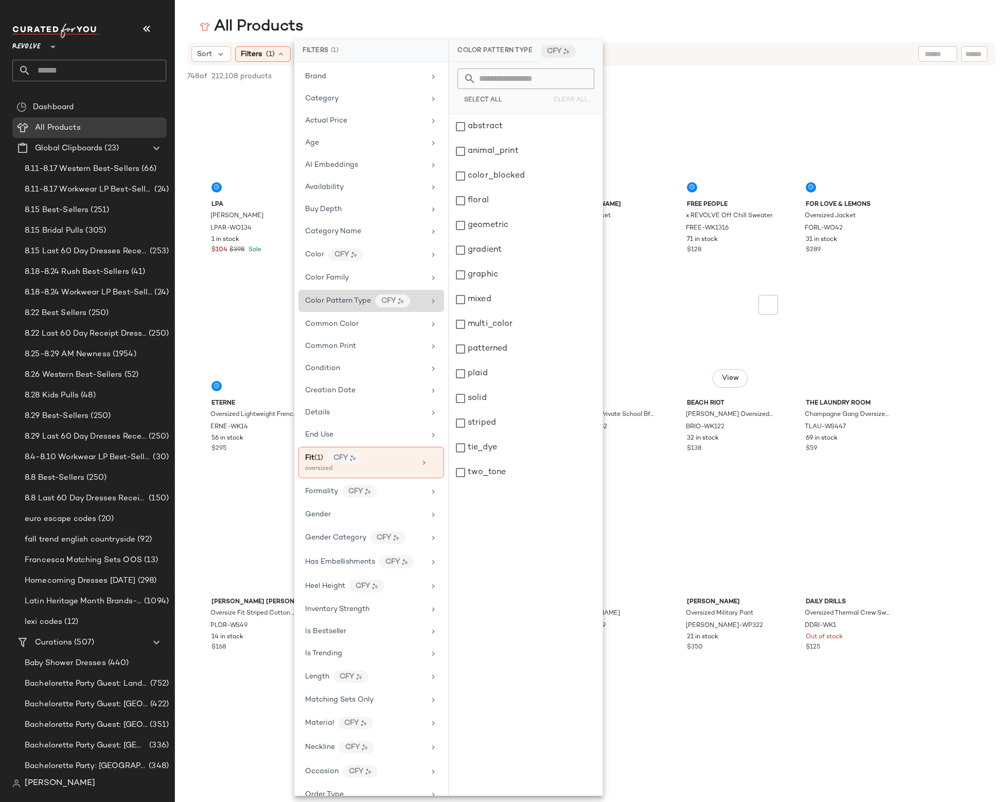
click at [772, 462] on div "View BEACH RIOT Devyn Oversized Sweatshirt BRIO-WK122 32 in stock $138" at bounding box center [730, 382] width 109 height 188
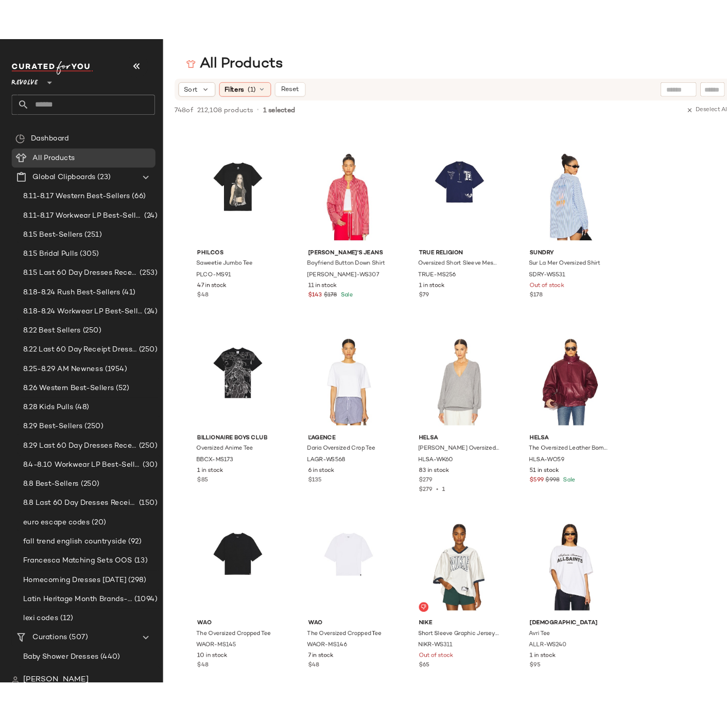
scroll to position [6929, 0]
